Goal: Use online tool/utility: Utilize a website feature to perform a specific function

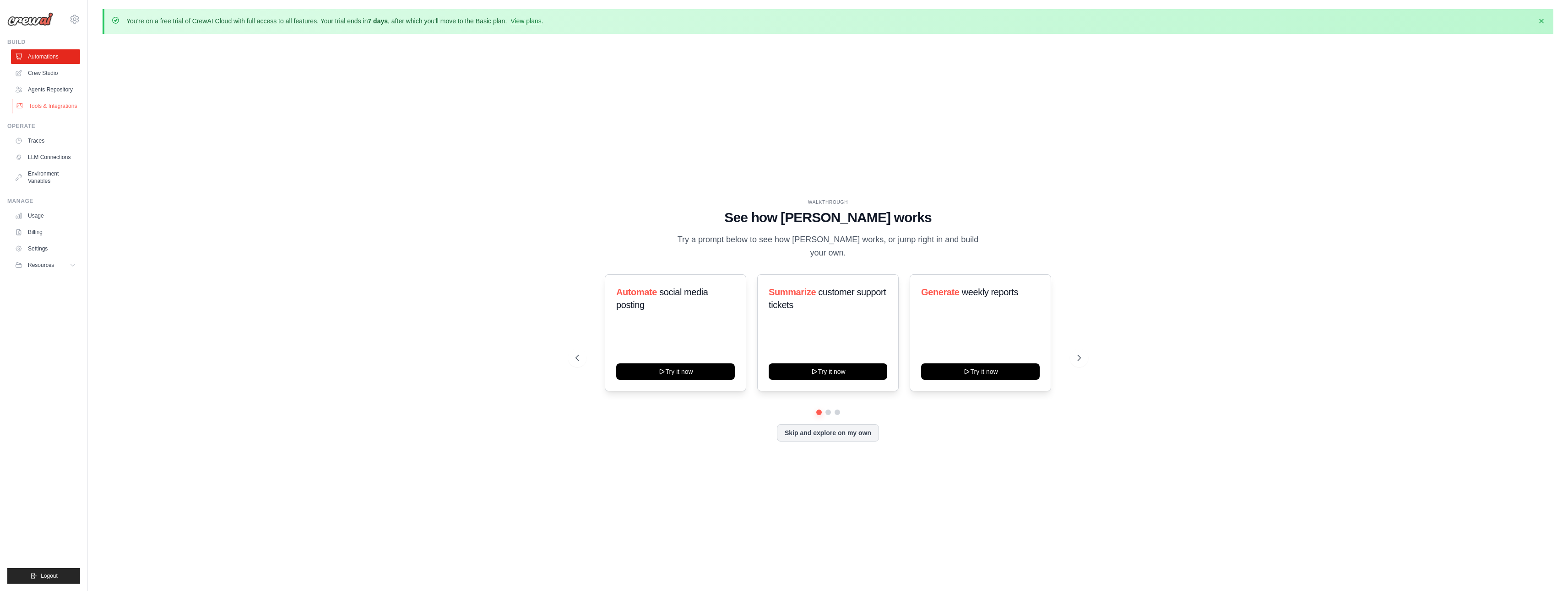
click at [58, 111] on link "Tools & Integrations" at bounding box center [46, 106] width 69 height 15
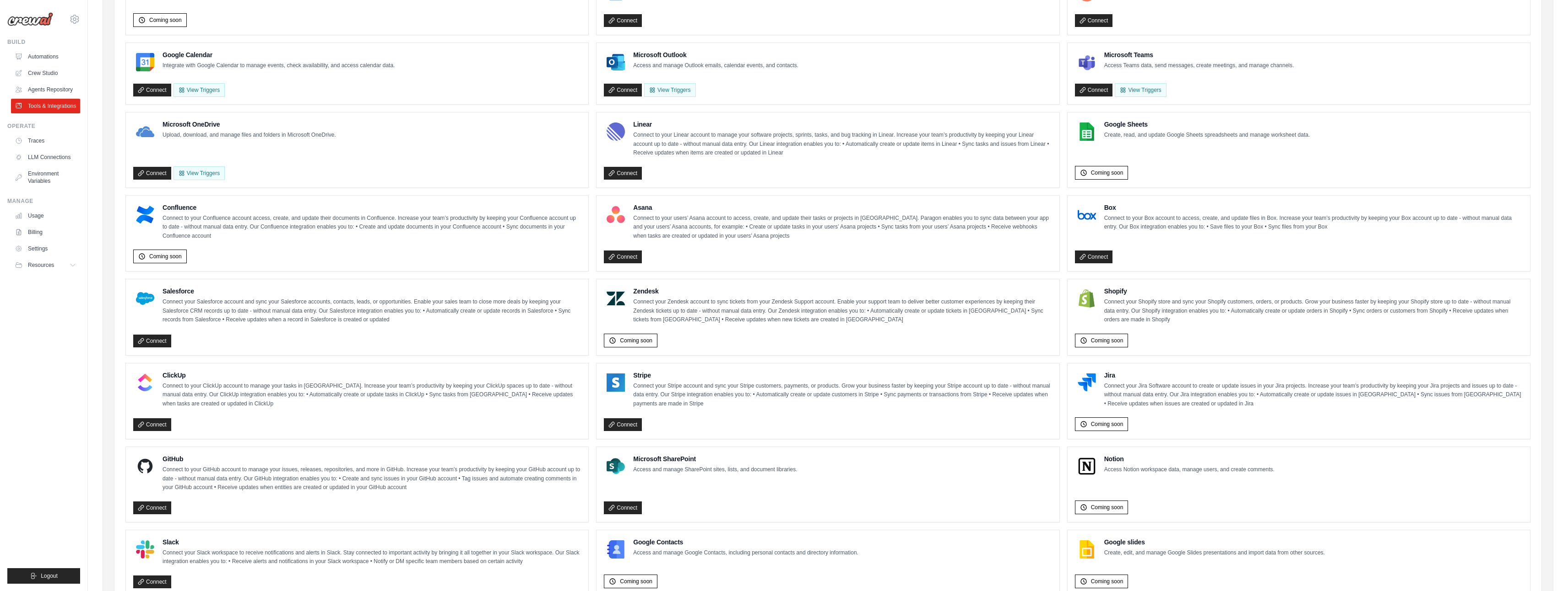
scroll to position [301, 0]
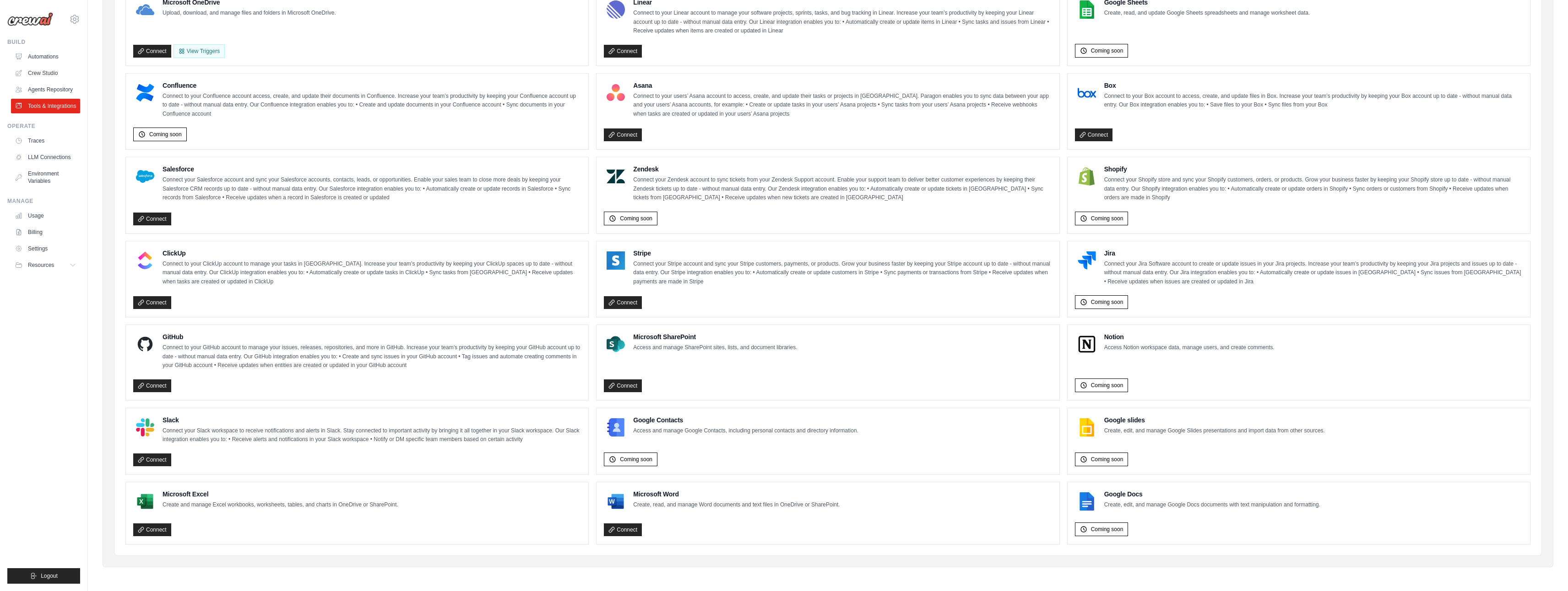
click at [1149, 278] on p "Connect your Jira Software account to create or update issues in your Jira proj…" at bounding box center [1313, 273] width 419 height 27
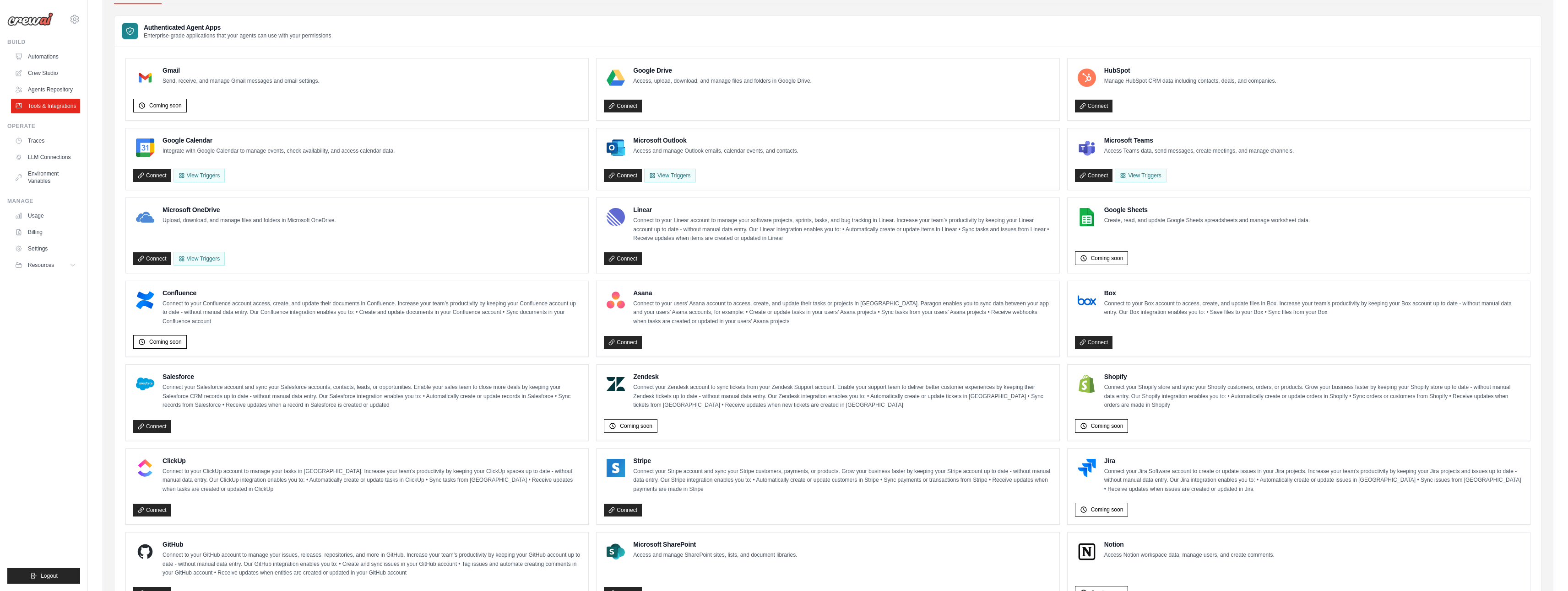
scroll to position [82, 0]
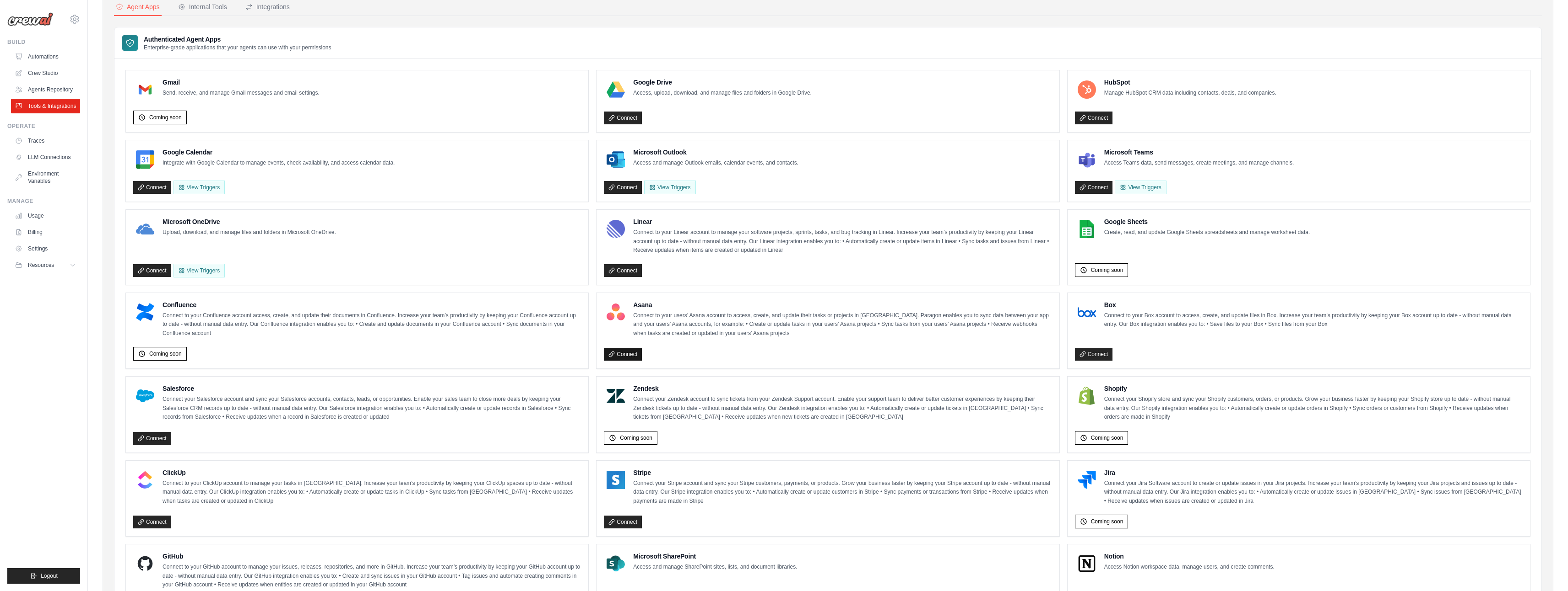
click at [636, 350] on link "Connect" at bounding box center [622, 354] width 38 height 13
click at [636, 356] on link "Connect" at bounding box center [622, 354] width 38 height 13
click at [619, 357] on link "Connect" at bounding box center [622, 354] width 38 height 13
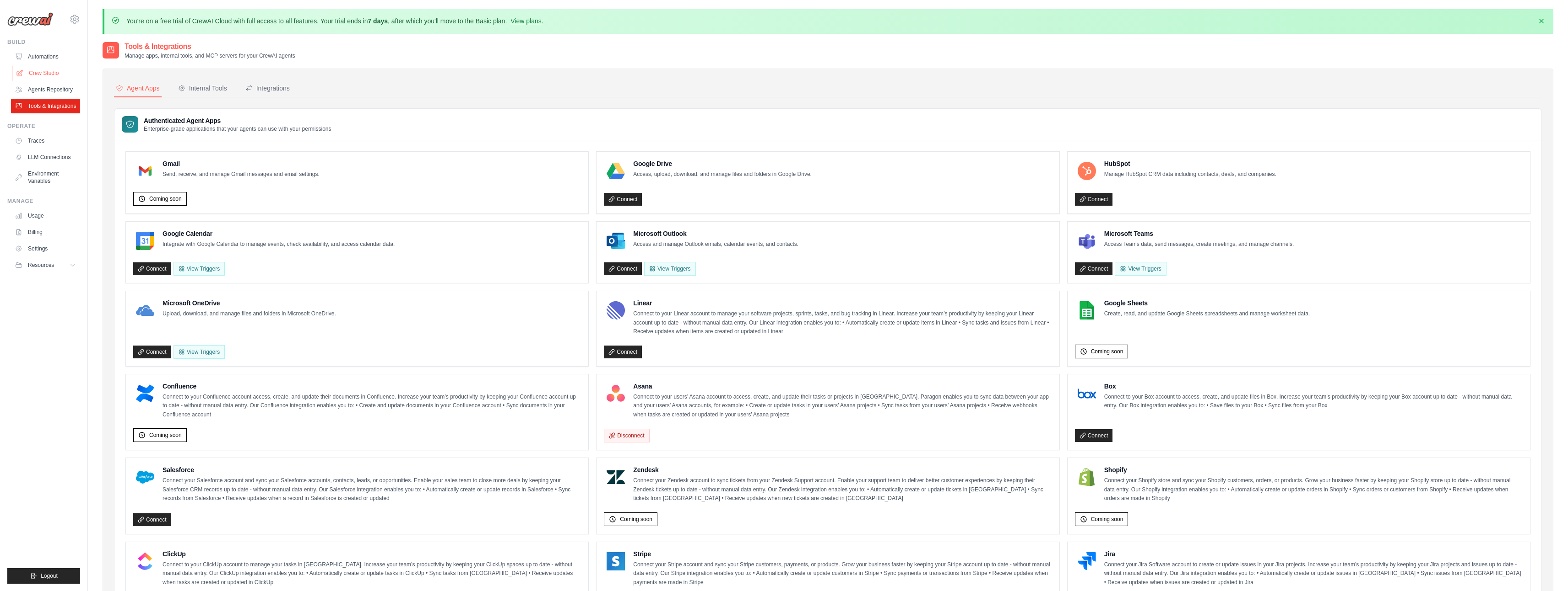
click at [41, 74] on link "Crew Studio" at bounding box center [46, 73] width 69 height 15
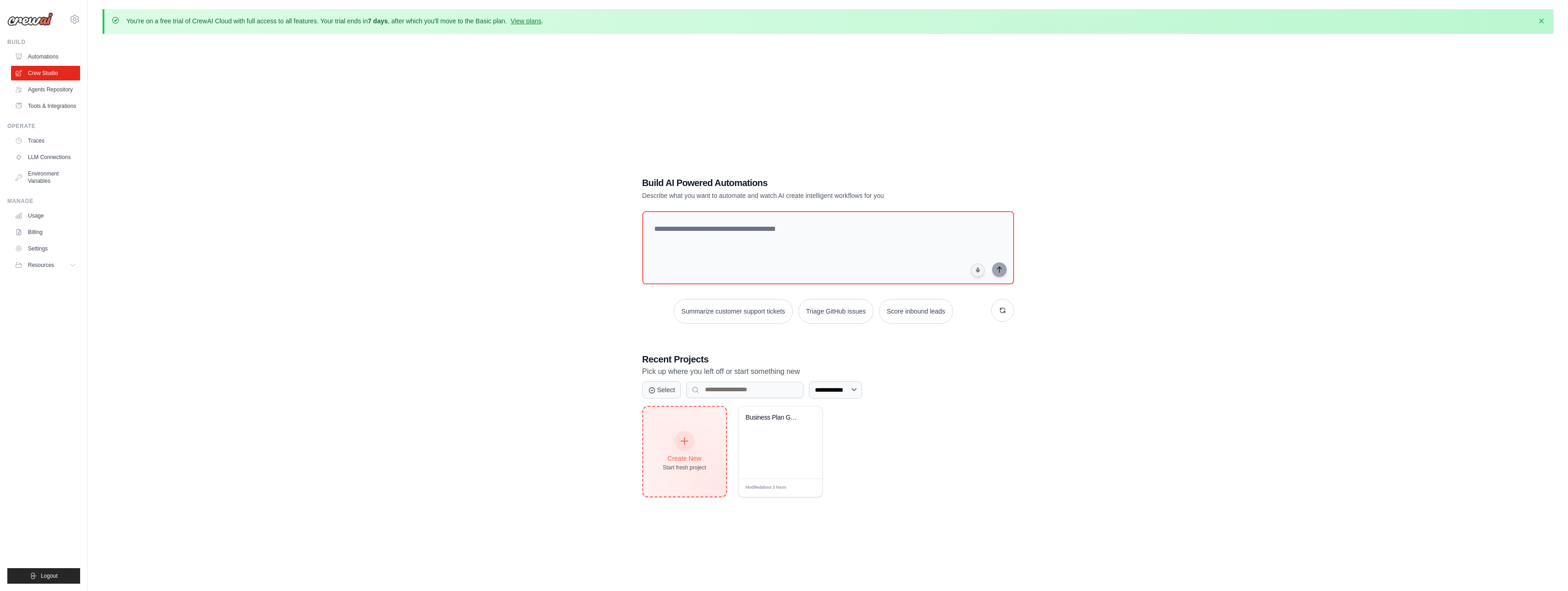
click at [691, 442] on div at bounding box center [684, 442] width 20 height 20
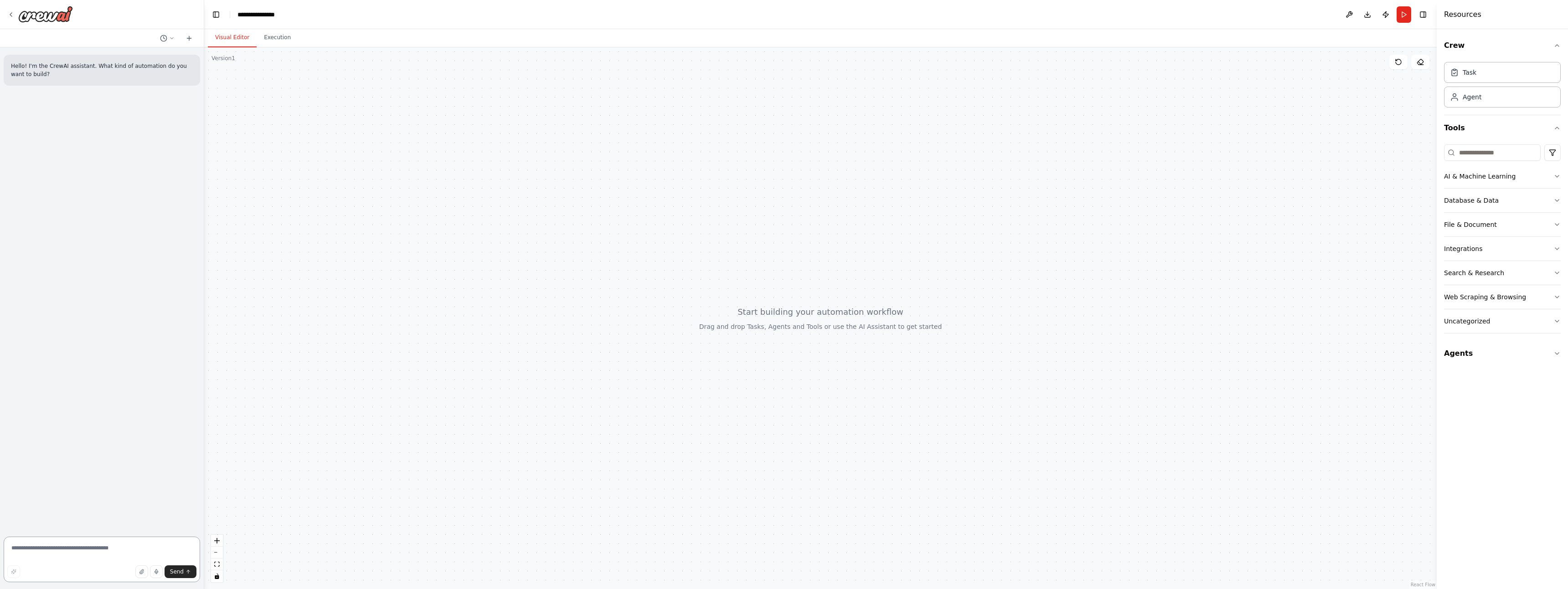
drag, startPoint x: 62, startPoint y: 552, endPoint x: 55, endPoint y: 545, distance: 9.9
click at [62, 551] on textarea at bounding box center [102, 559] width 196 height 45
drag, startPoint x: 141, startPoint y: 556, endPoint x: 141, endPoint y: 549, distance: 7.0
click at [141, 554] on textarea "**********" at bounding box center [102, 559] width 196 height 45
click at [54, 553] on textarea "**********" at bounding box center [102, 559] width 196 height 45
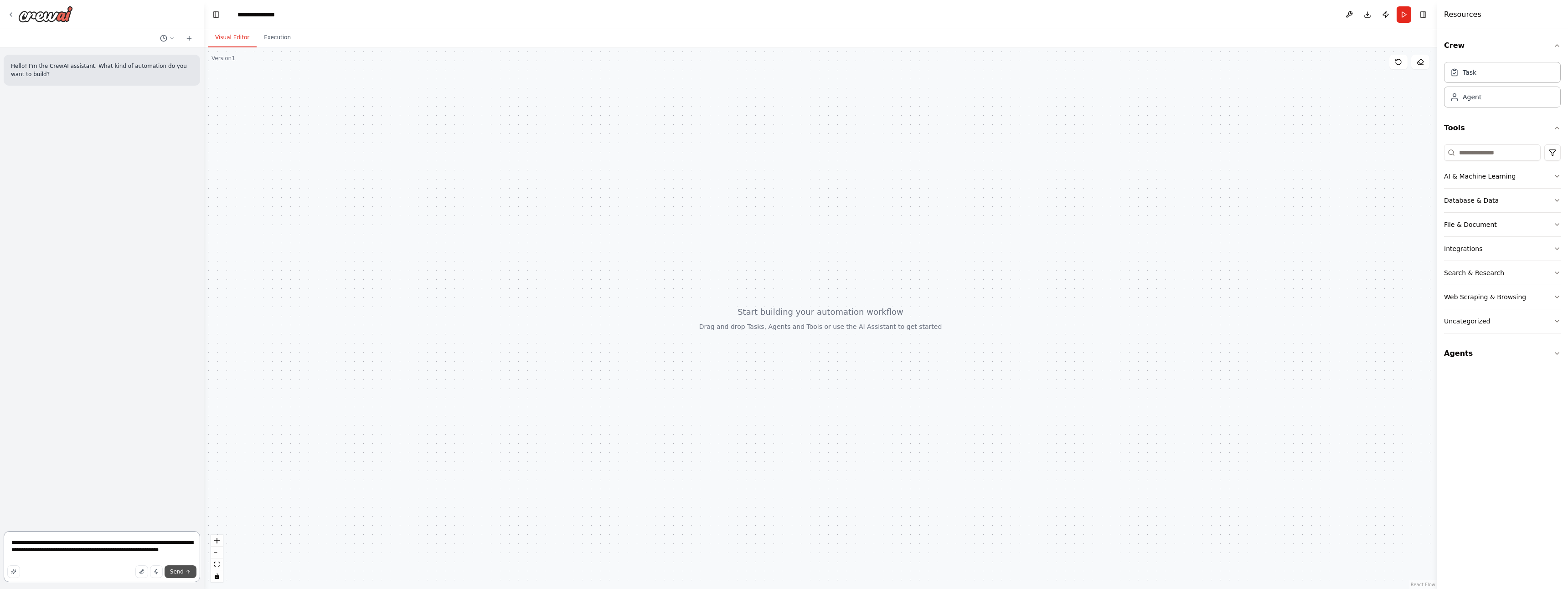
type textarea "**********"
click at [181, 569] on span "Send" at bounding box center [177, 572] width 14 height 7
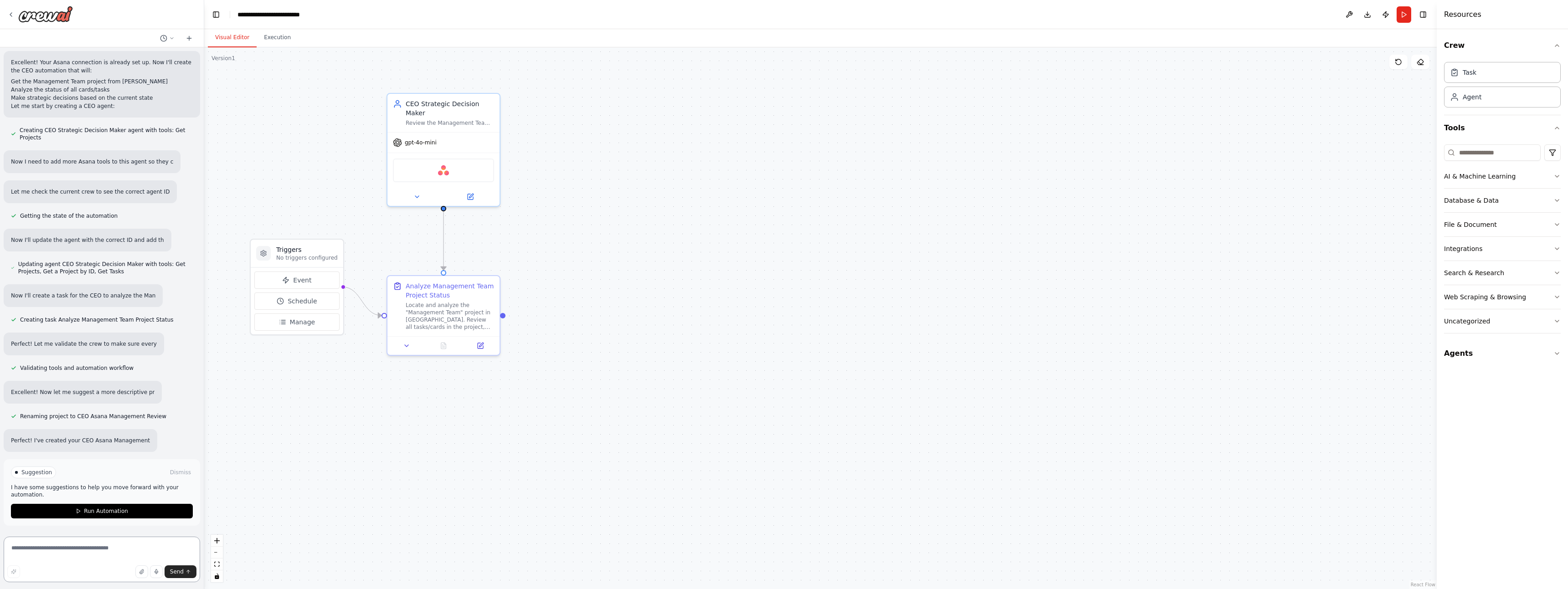
scroll to position [327, 0]
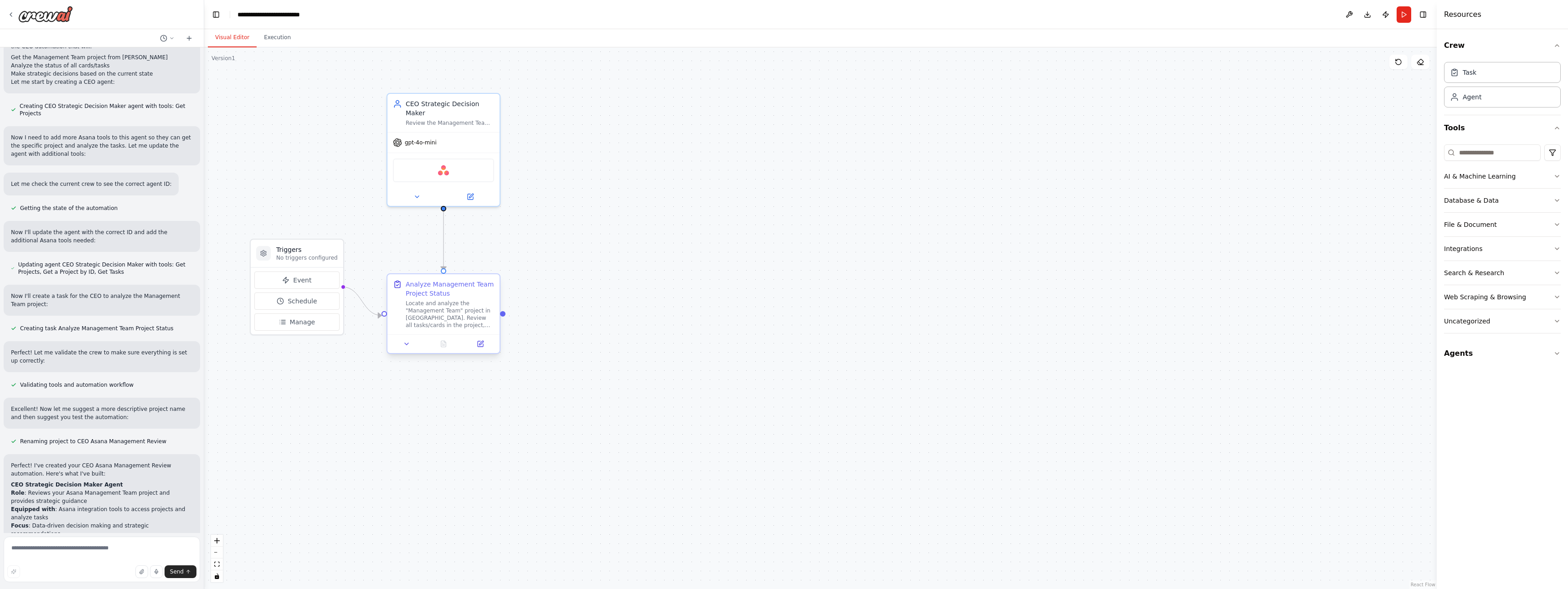
click at [475, 307] on div "Locate and analyze the "Management Team" project in Asana. Review all tasks/car…" at bounding box center [450, 314] width 89 height 30
click at [478, 340] on icon at bounding box center [481, 344] width 7 height 7
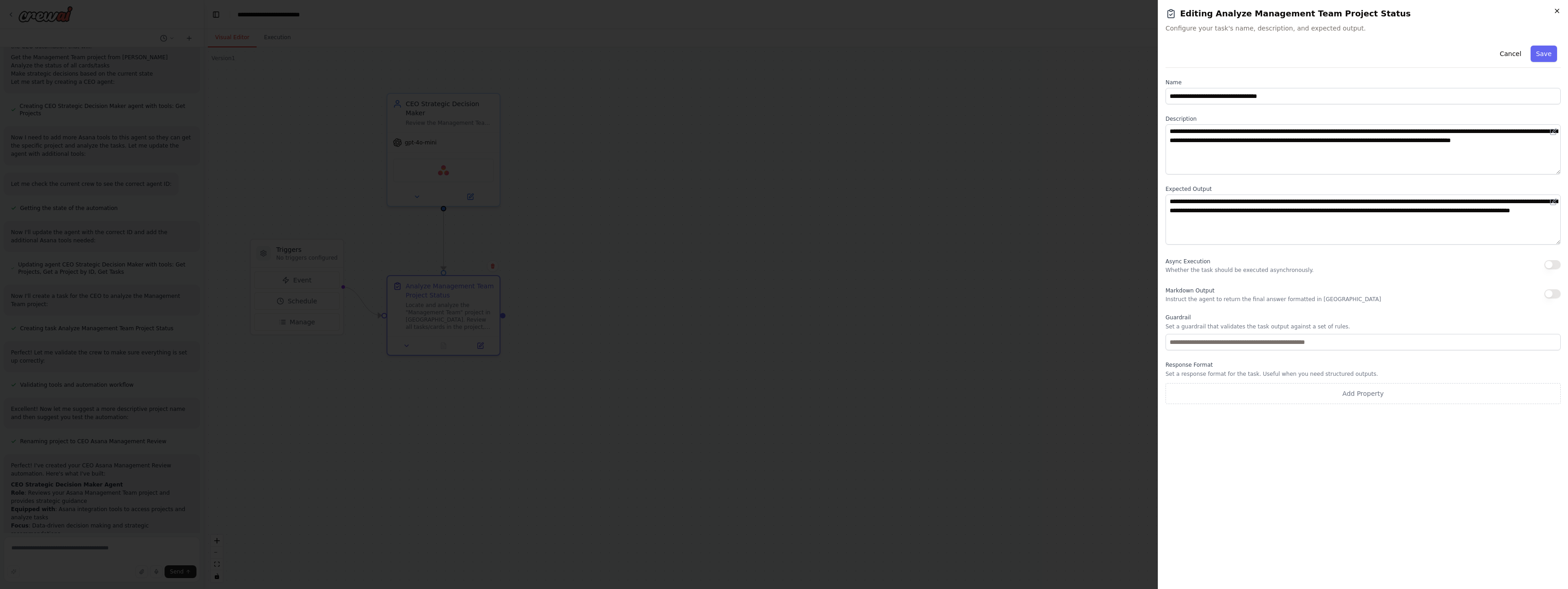
click at [1559, 11] on icon "button" at bounding box center [1557, 11] width 7 height 7
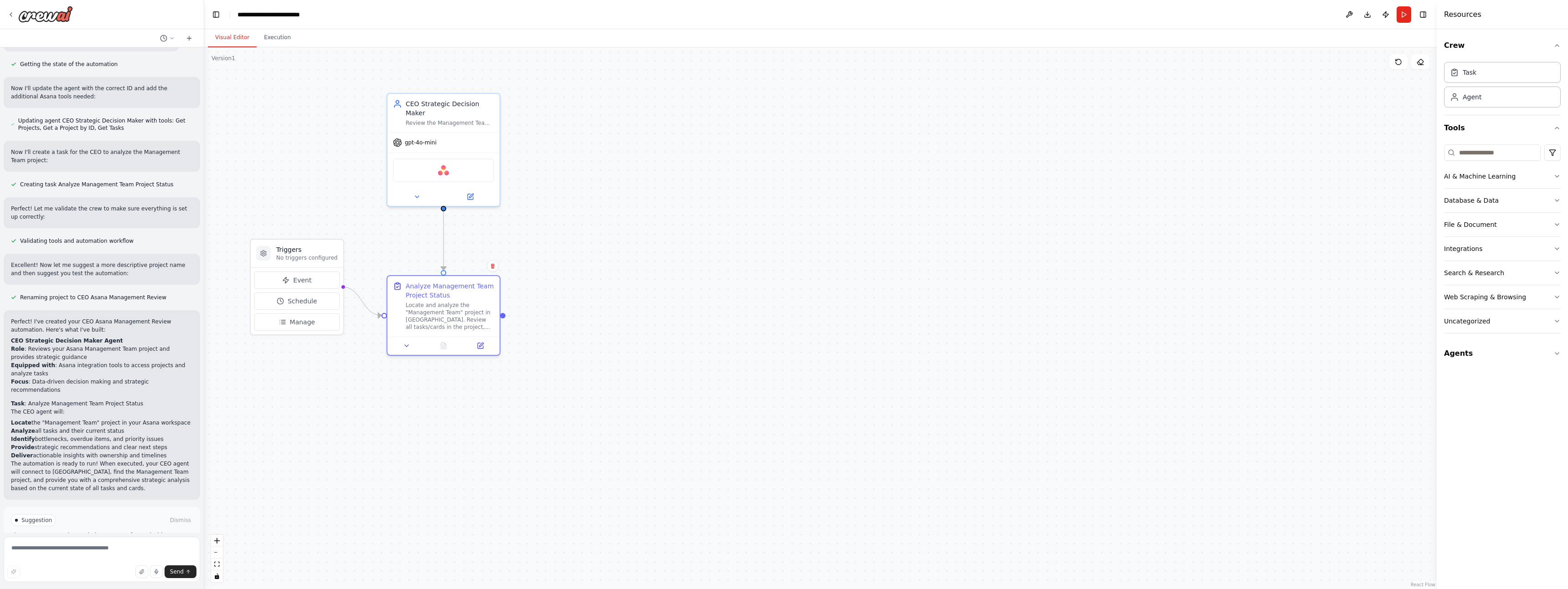
scroll to position [520, 0]
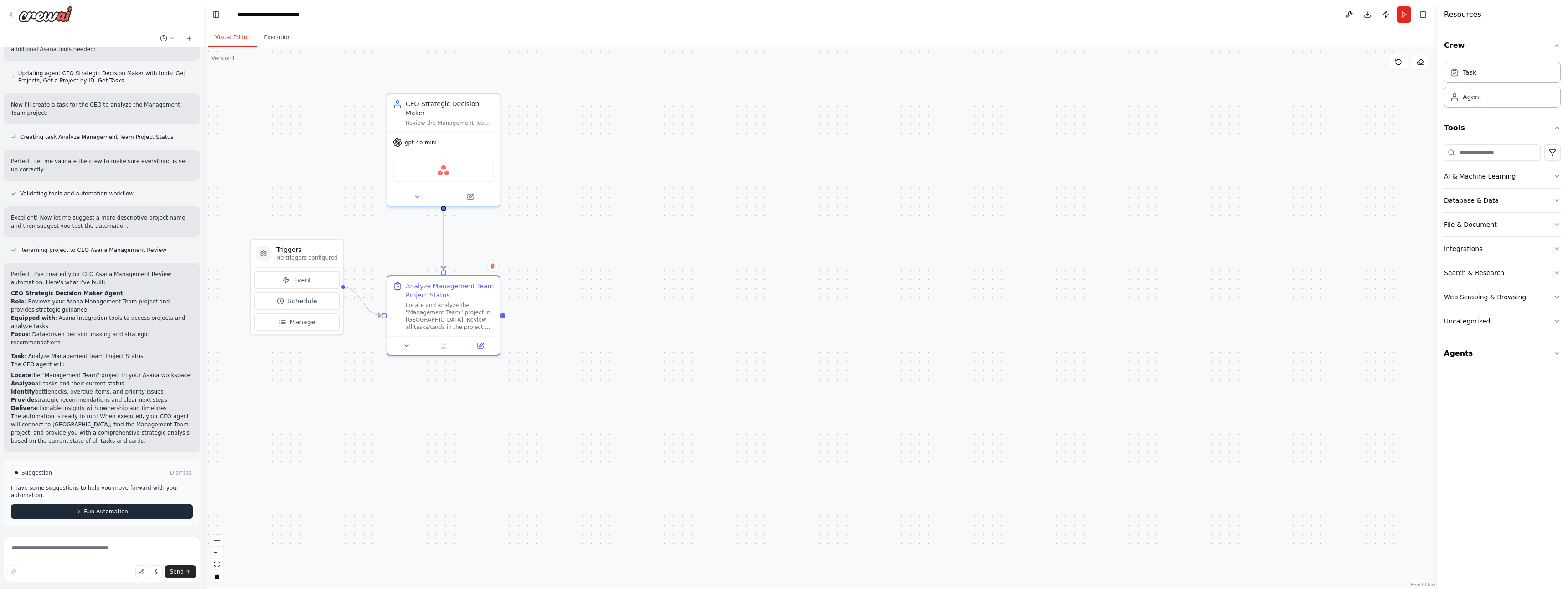
click at [111, 513] on span "Run Automation" at bounding box center [106, 512] width 44 height 7
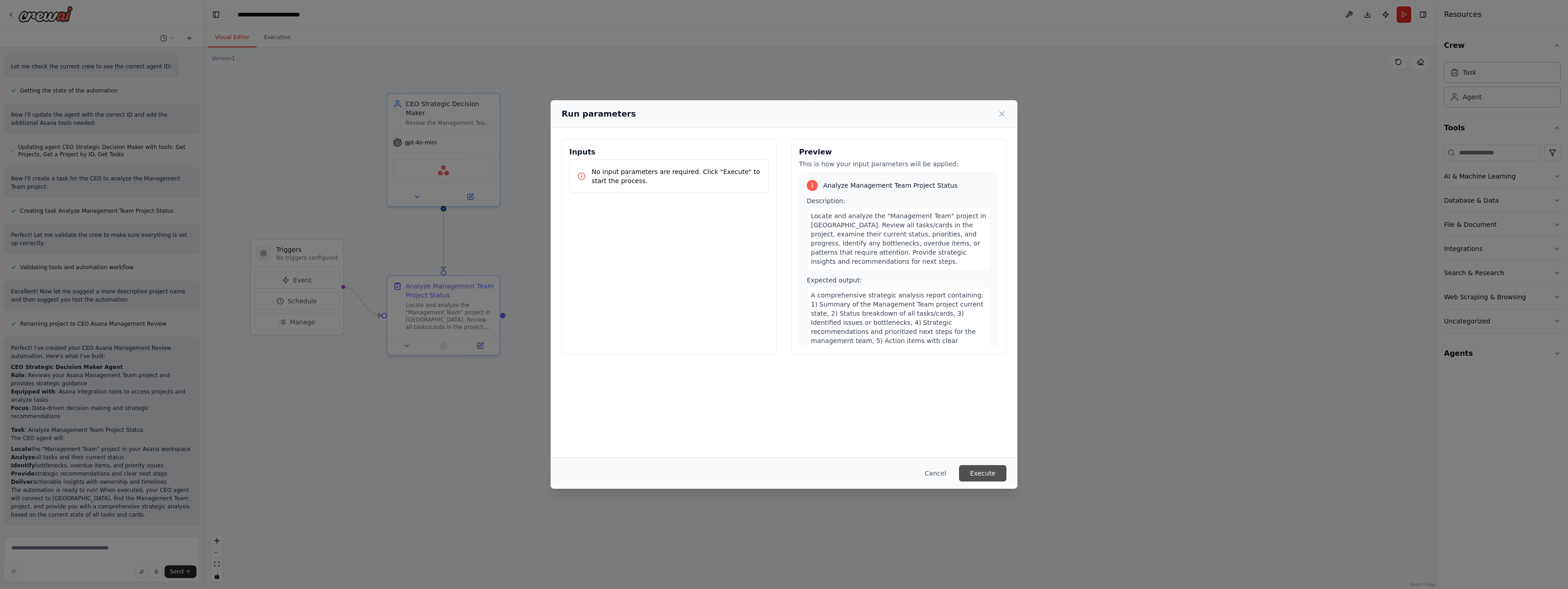
click at [986, 467] on button "Execute" at bounding box center [982, 473] width 47 height 17
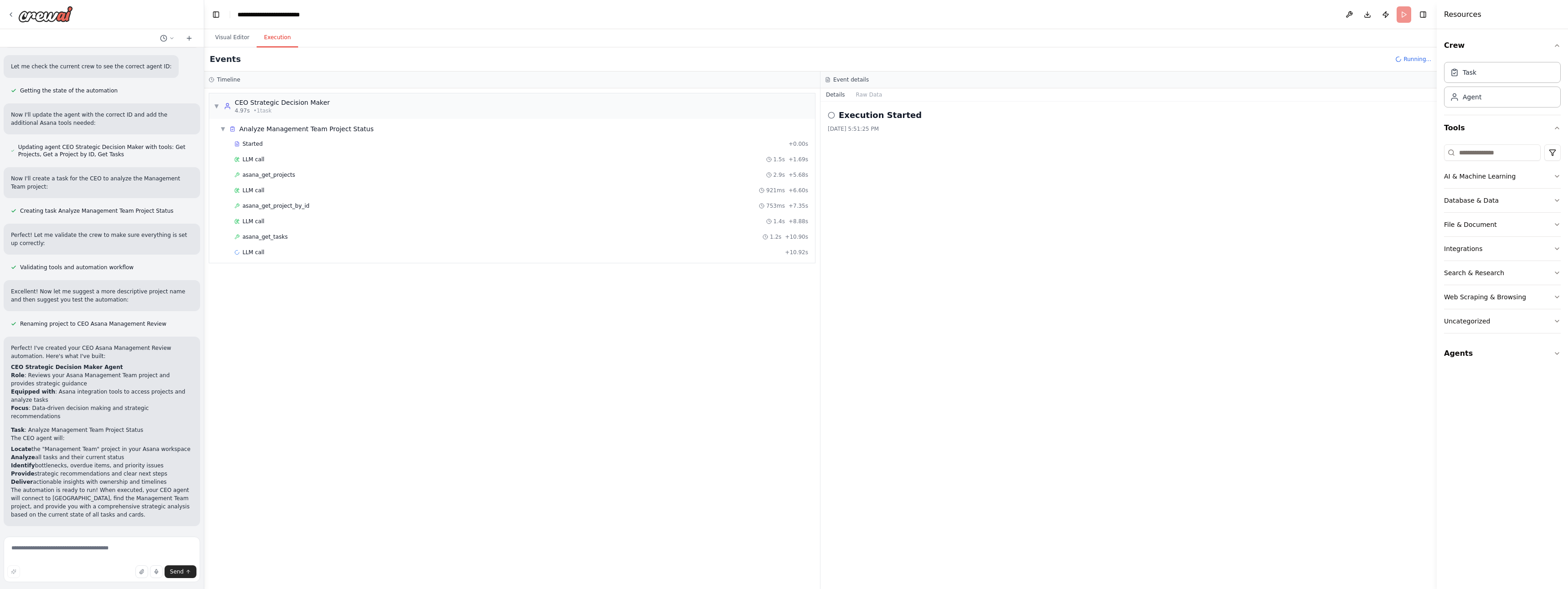
scroll to position [520, 0]
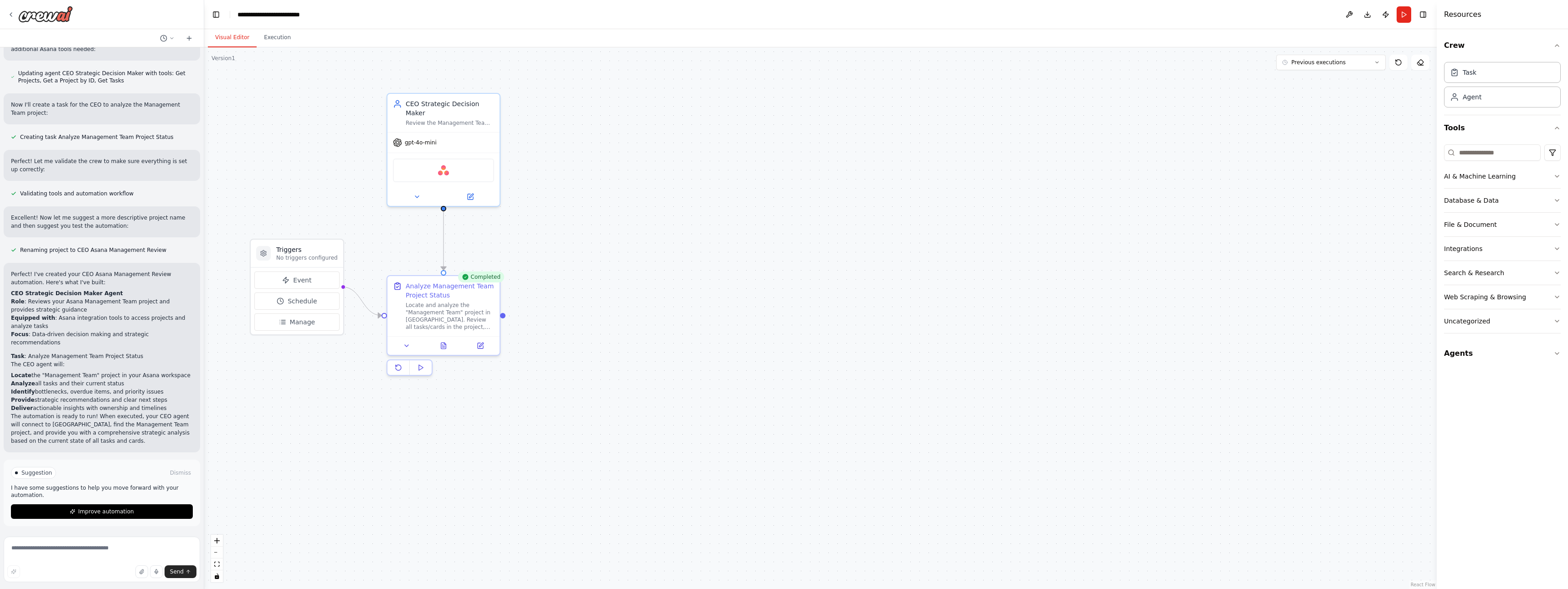
click at [230, 36] on button "Visual Editor" at bounding box center [232, 38] width 49 height 19
click at [443, 343] on icon at bounding box center [443, 344] width 5 height 6
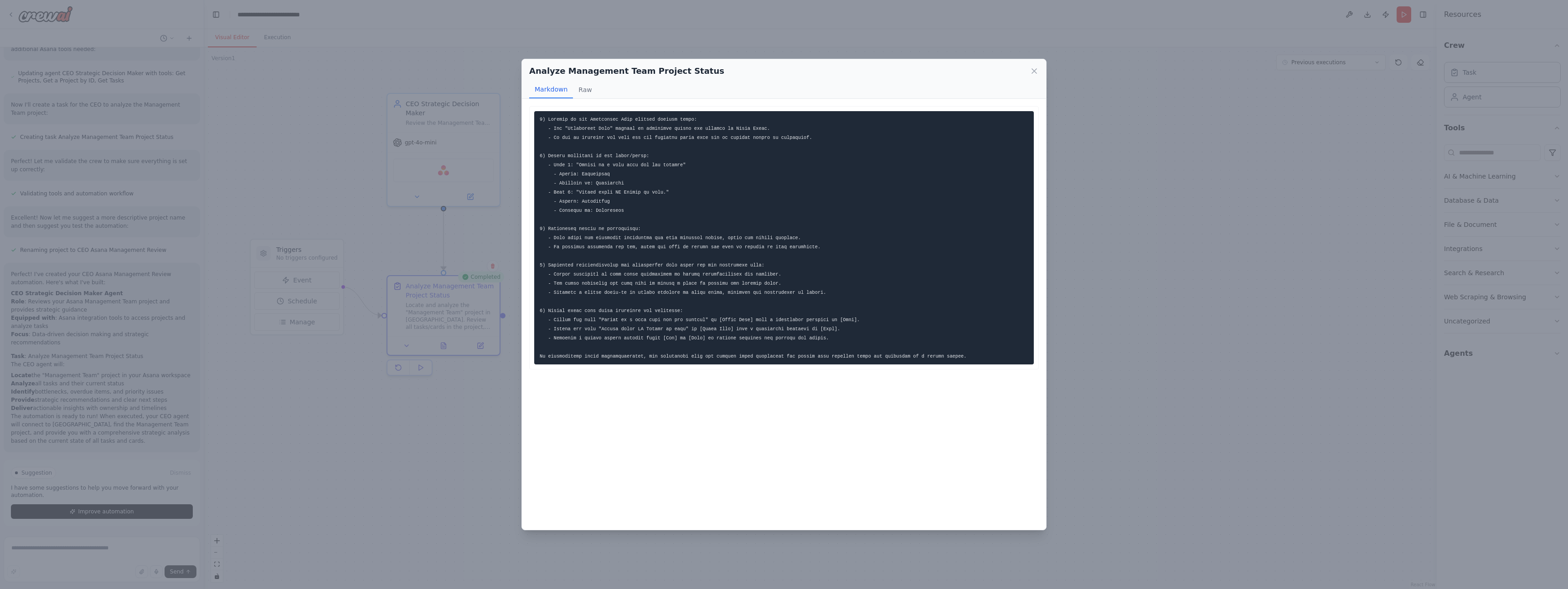
drag, startPoint x: 493, startPoint y: 423, endPoint x: 488, endPoint y: 422, distance: 5.1
click at [488, 422] on div "Analyze Management Team Project Status Markdown Raw ... Show more Not valid JSON" at bounding box center [784, 294] width 1568 height 589
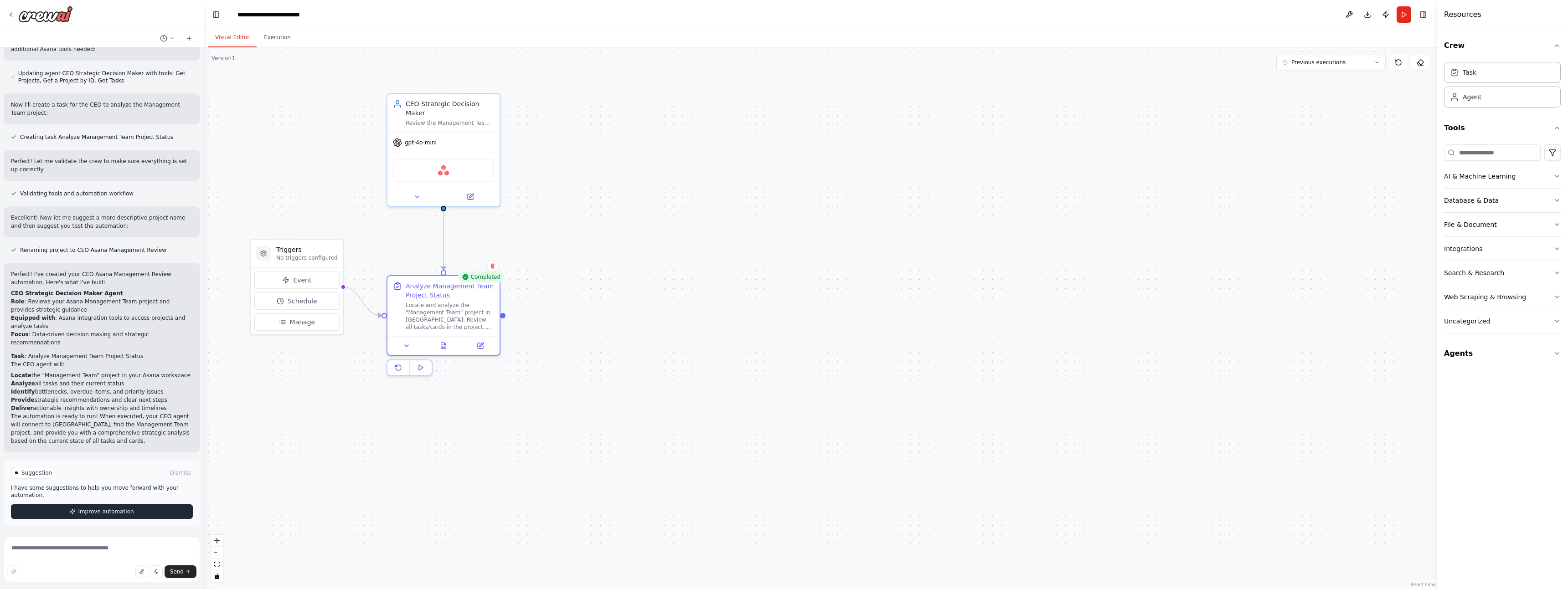
click at [69, 510] on icon at bounding box center [72, 512] width 6 height 6
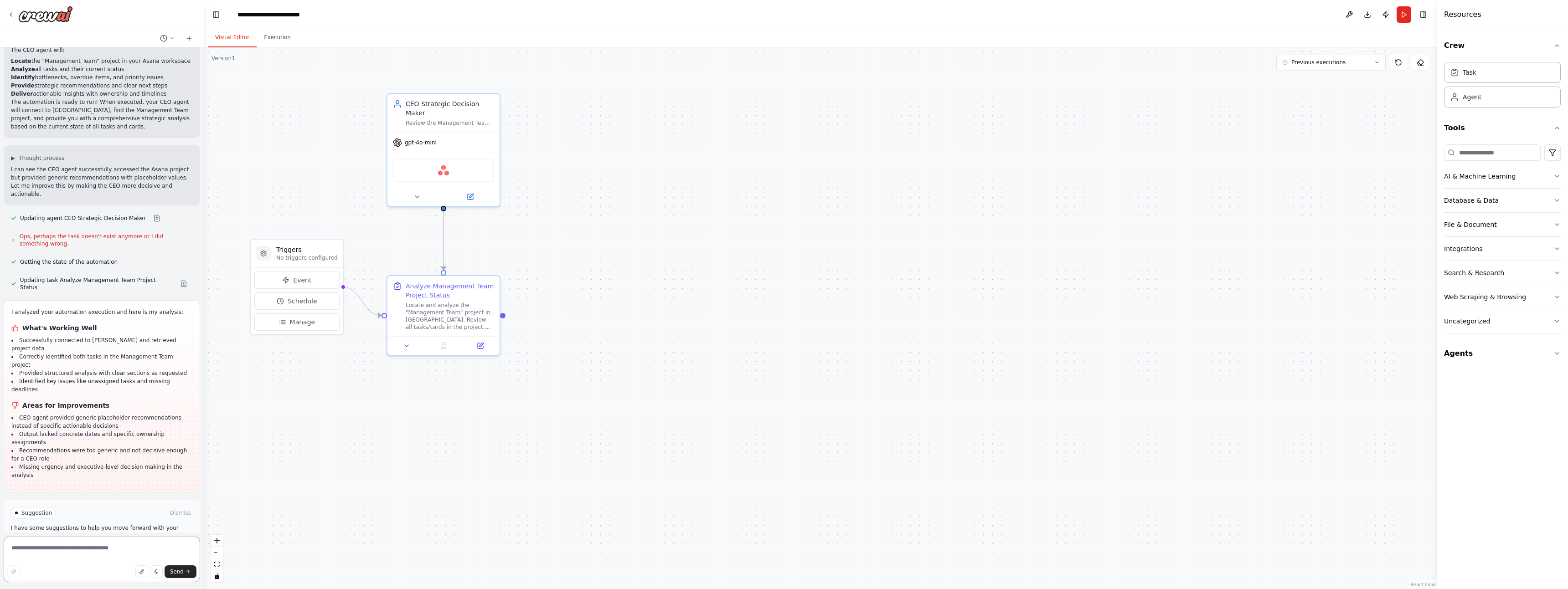
scroll to position [842, 0]
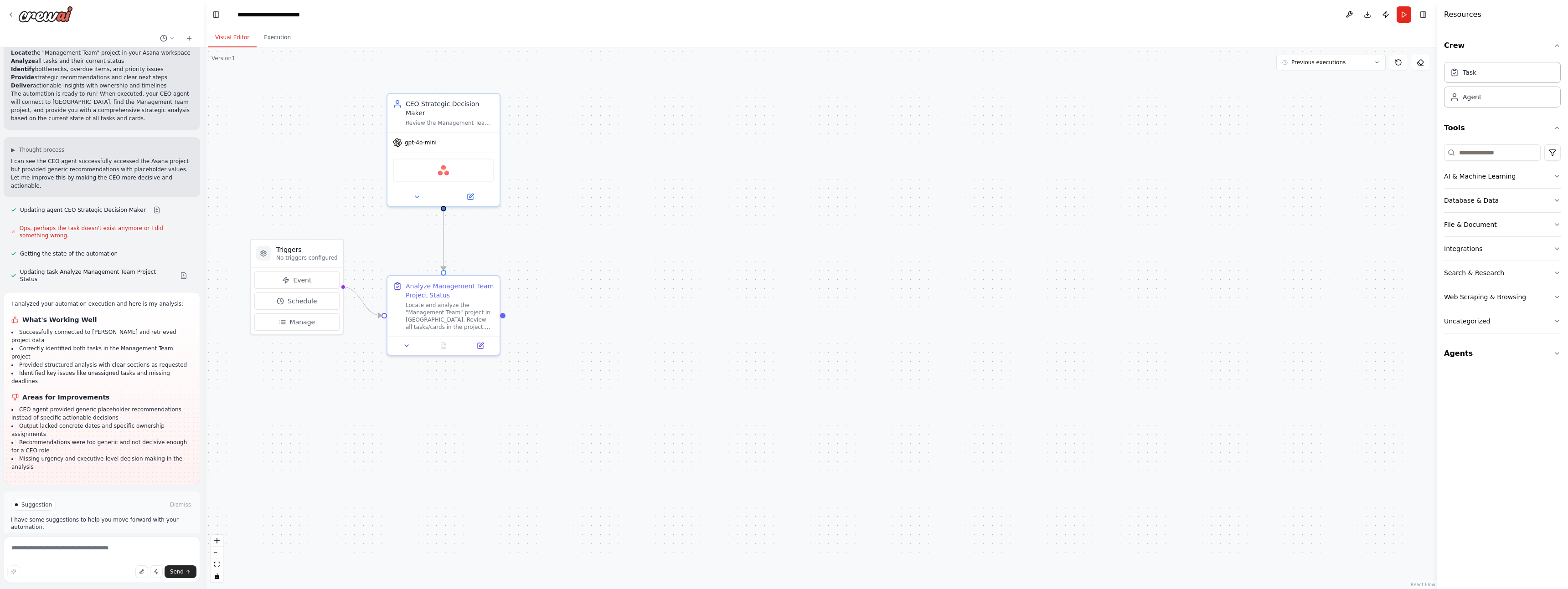
click at [39, 501] on span "Suggestion" at bounding box center [36, 505] width 31 height 7
click at [408, 141] on span "gpt-4o-mini" at bounding box center [421, 141] width 32 height 7
